Goal: Task Accomplishment & Management: Manage account settings

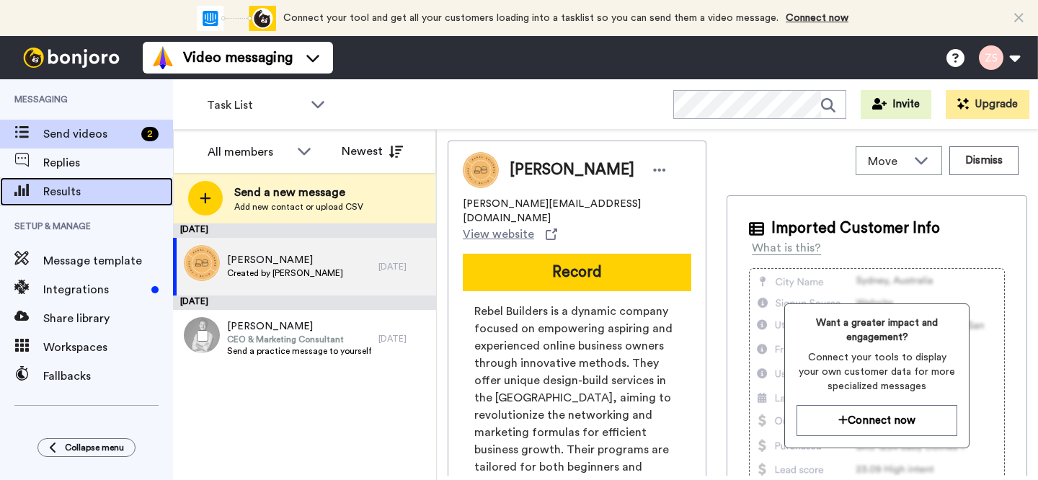
click at [68, 199] on span "Results" at bounding box center [108, 191] width 130 height 17
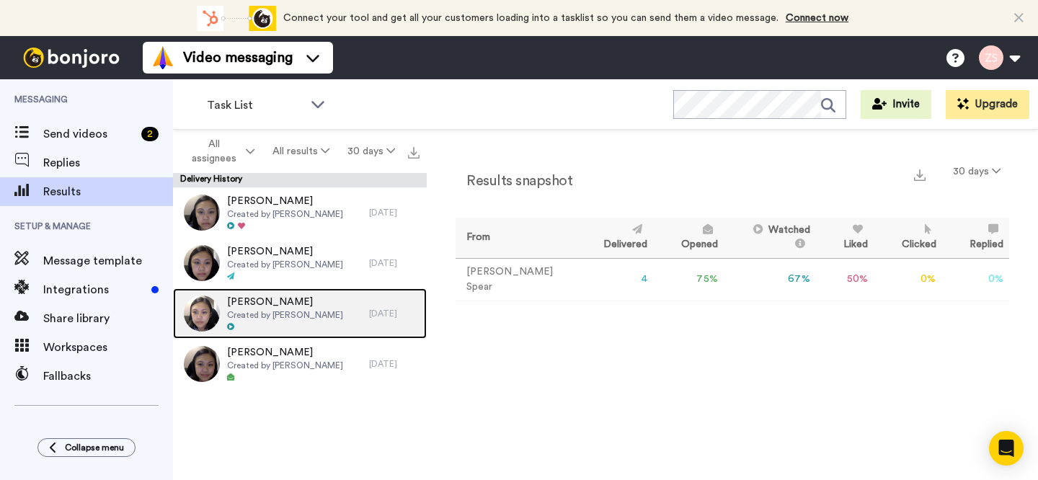
click at [268, 330] on div at bounding box center [285, 327] width 116 height 10
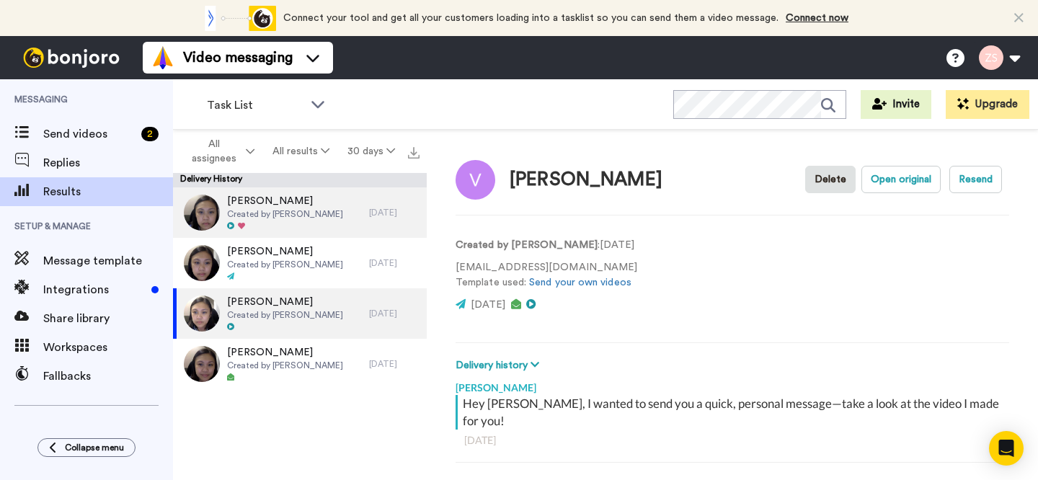
scroll to position [8, 0]
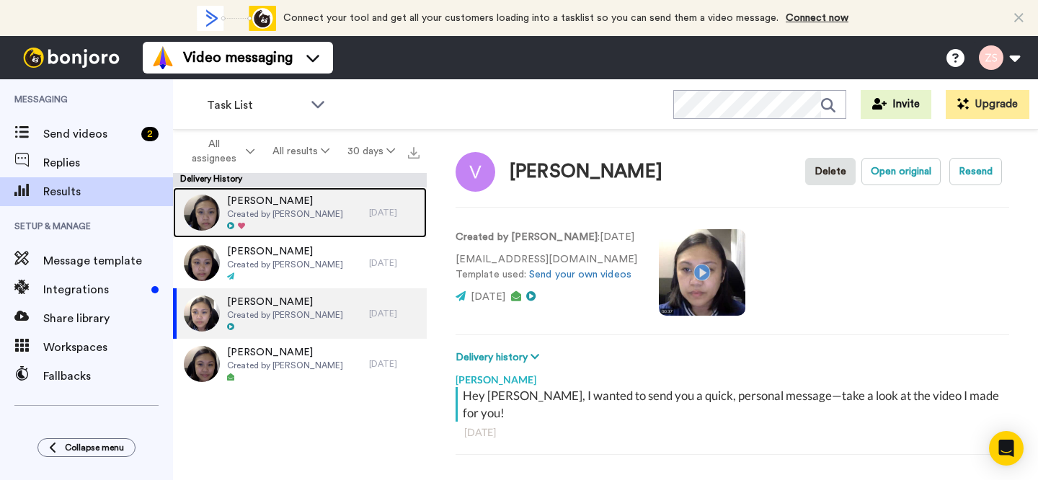
click at [305, 229] on div at bounding box center [285, 226] width 116 height 10
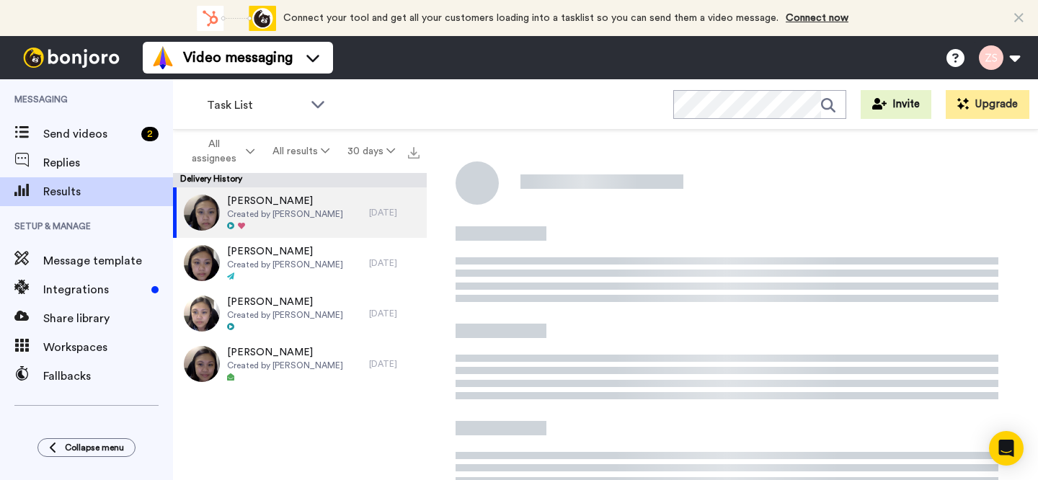
type textarea "x"
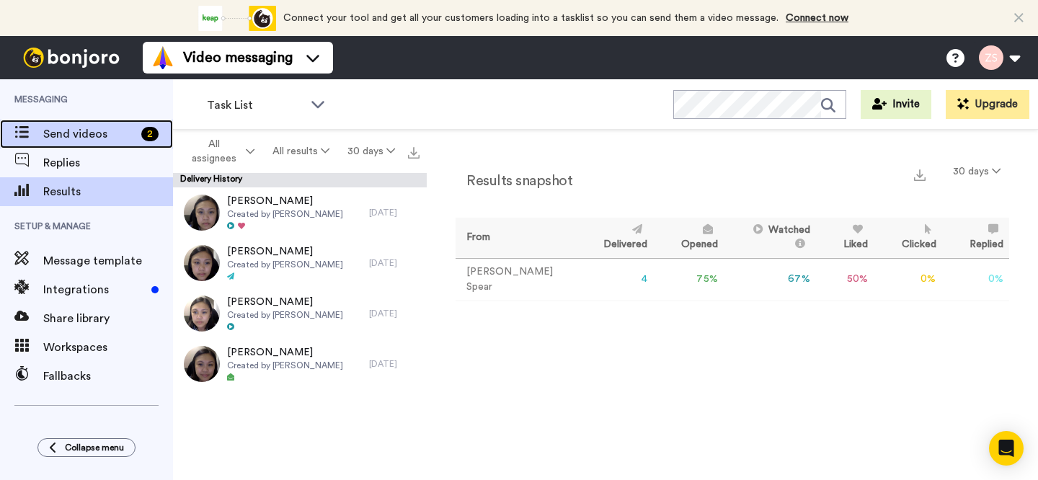
click at [101, 135] on span "Send videos" at bounding box center [89, 133] width 92 height 17
click at [80, 135] on span "Send videos" at bounding box center [89, 133] width 92 height 17
